Goal: Task Accomplishment & Management: Complete application form

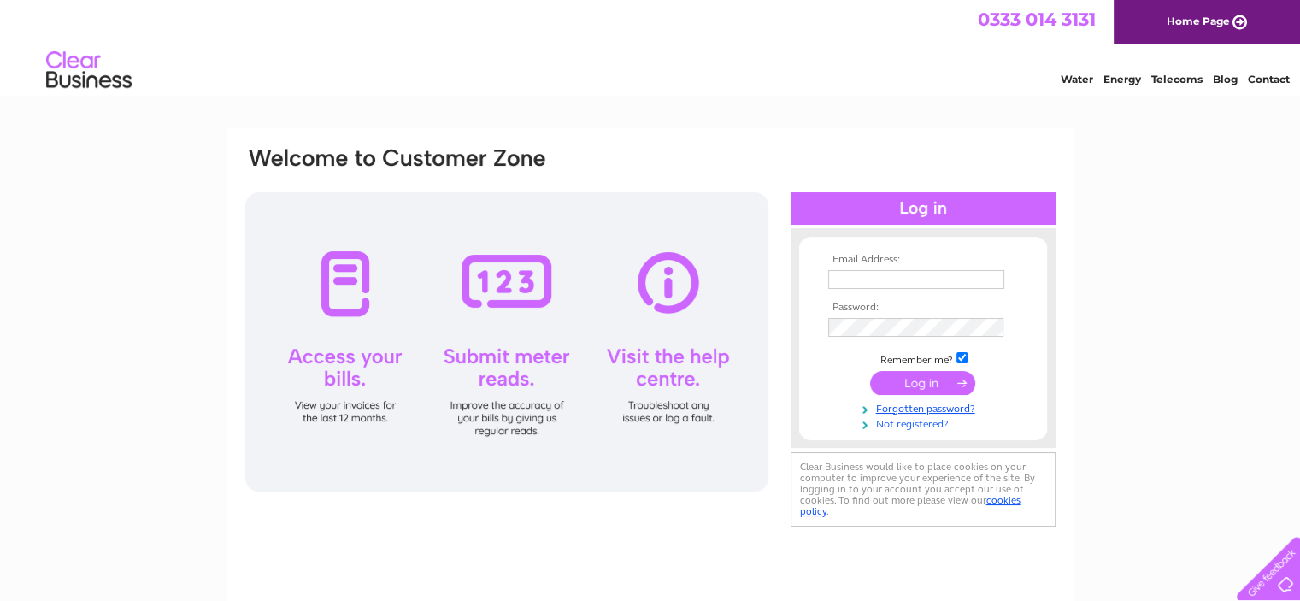
click at [923, 422] on link "Not registered?" at bounding box center [925, 423] width 194 height 16
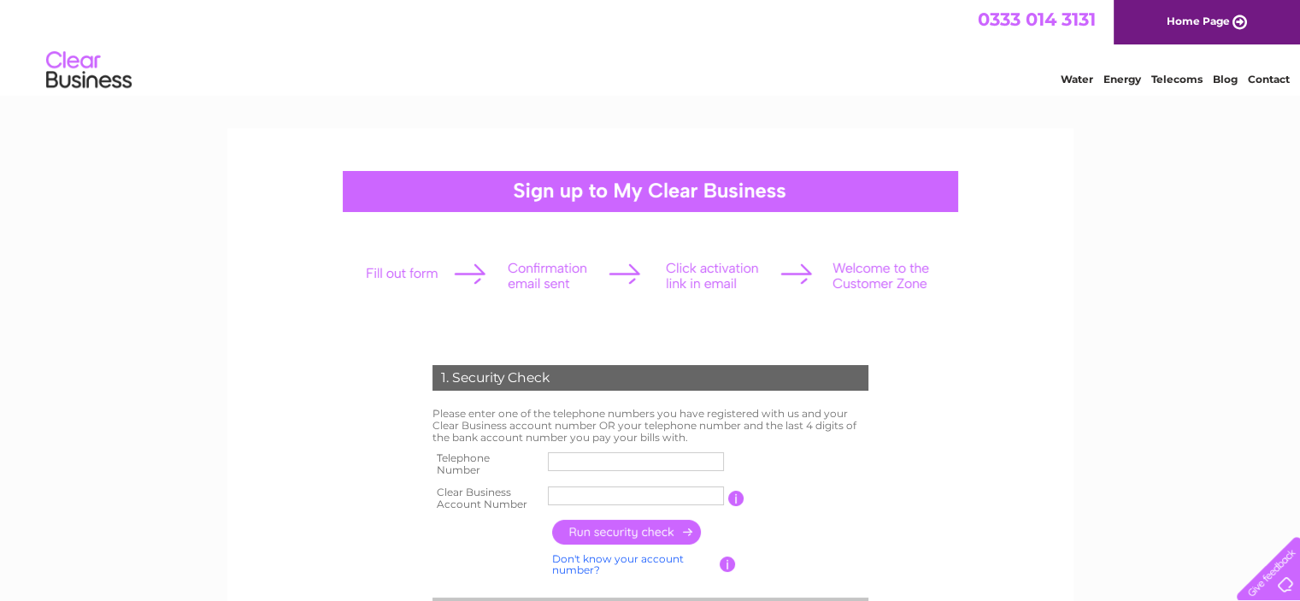
scroll to position [171, 0]
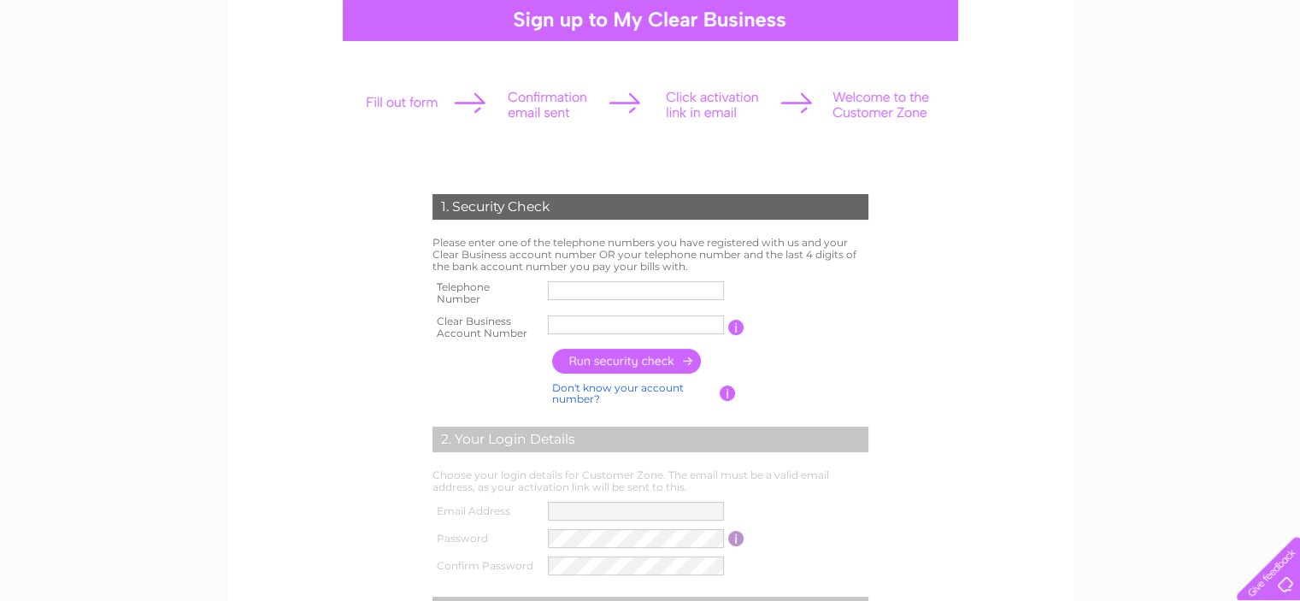
click at [581, 294] on input "text" at bounding box center [636, 290] width 176 height 19
type input "07580231286"
type input "Dunfermli"
drag, startPoint x: 619, startPoint y: 318, endPoint x: 388, endPoint y: 345, distance: 232.4
click at [388, 345] on form "1. Security Check Please enter one of the telephone numbers you have registered…" at bounding box center [651, 480] width 814 height 640
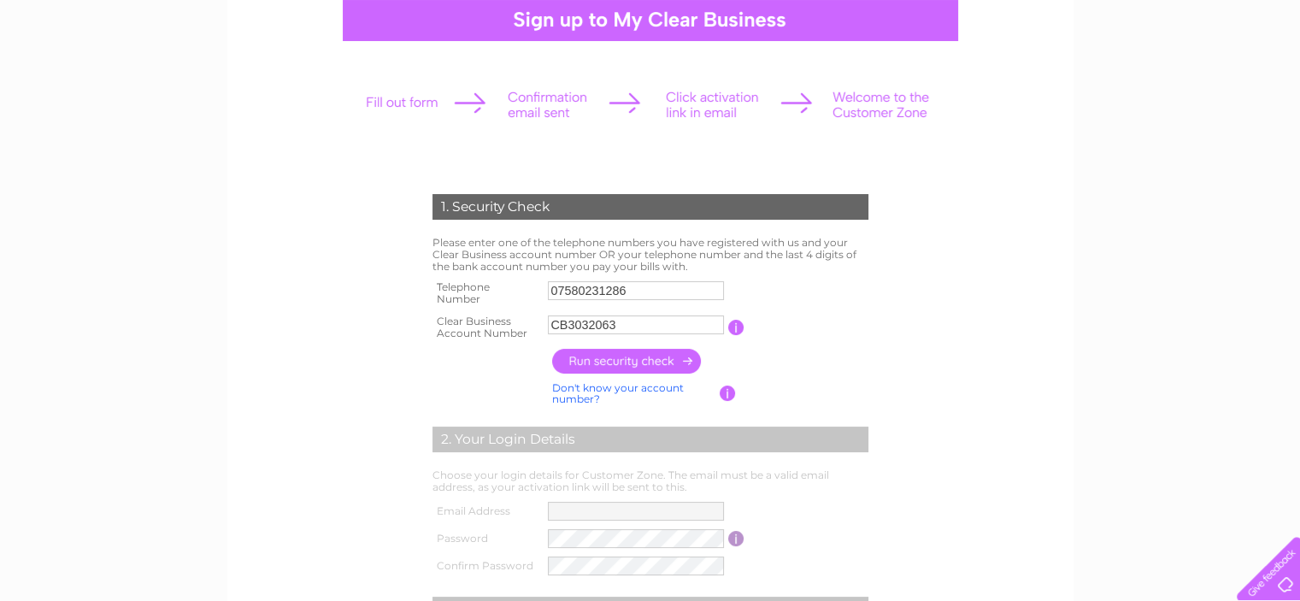
click at [622, 358] on input "button" at bounding box center [627, 361] width 150 height 25
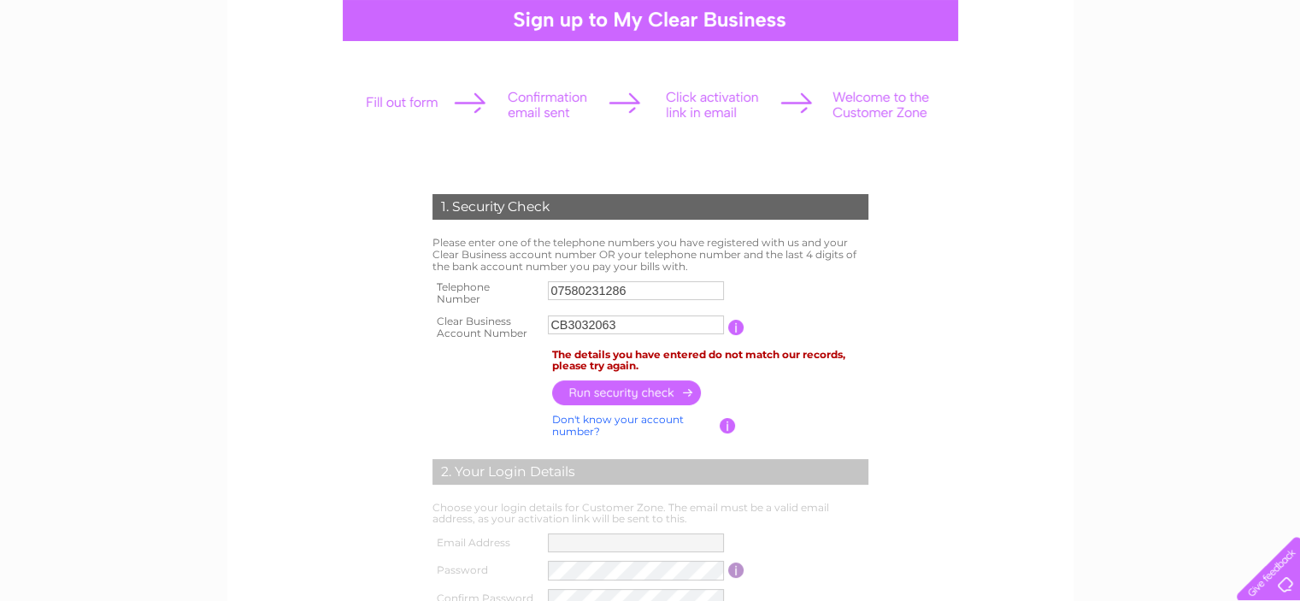
click at [637, 324] on input "CB3032063" at bounding box center [636, 324] width 176 height 19
click at [581, 325] on input "CB3032063" at bounding box center [637, 325] width 178 height 21
click at [614, 324] on input "CB3032063" at bounding box center [637, 325] width 178 height 21
click at [570, 325] on input "CB3032063" at bounding box center [637, 325] width 178 height 21
click at [605, 327] on input "3032063" at bounding box center [637, 325] width 178 height 21
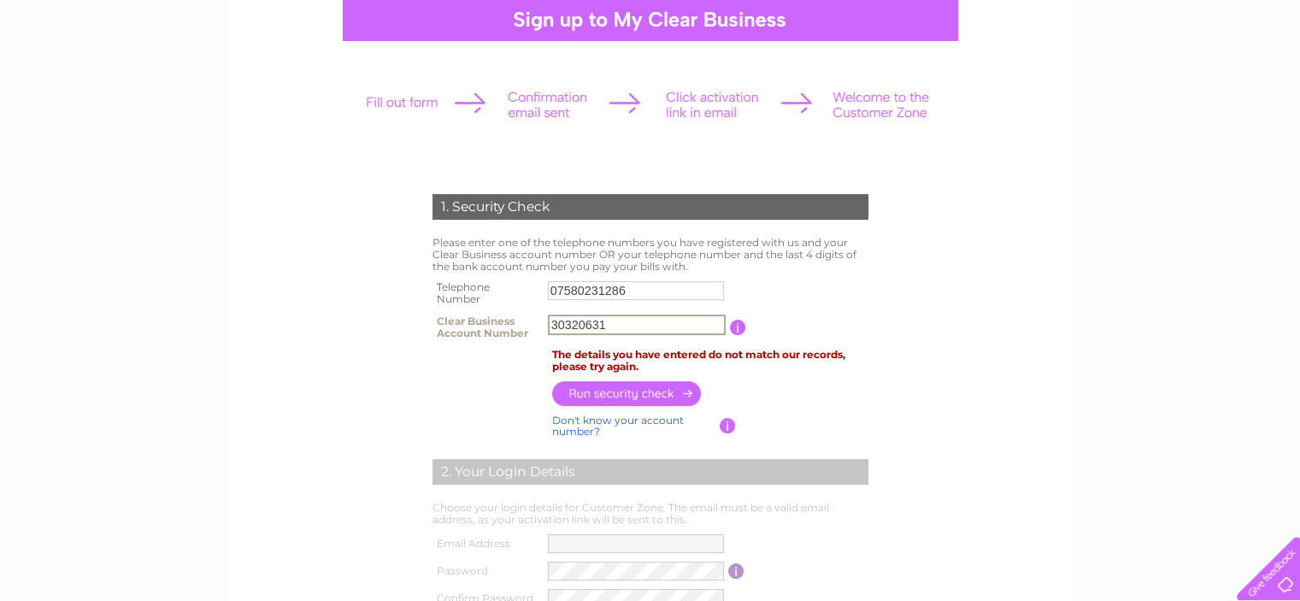
type input "30320631"
click at [604, 385] on input "button" at bounding box center [627, 392] width 150 height 25
